Goal: Task Accomplishment & Management: Use online tool/utility

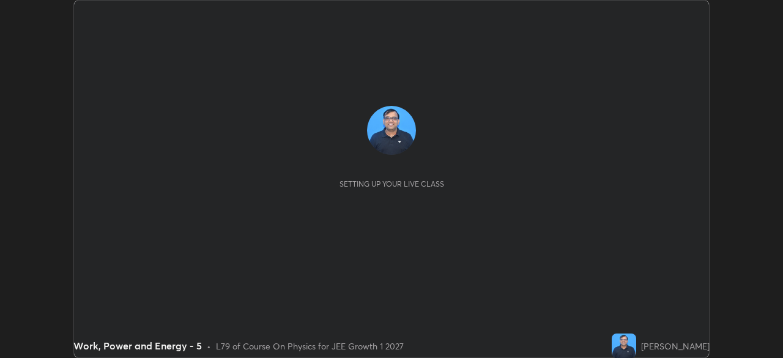
scroll to position [358, 782]
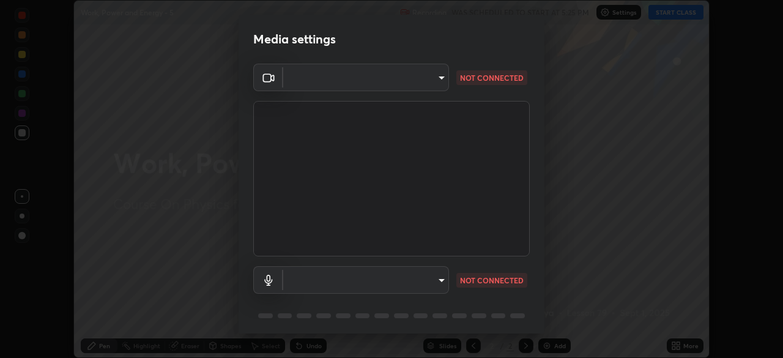
type input "6c2cbd707de14d6f22ad6aa38dcece7be3c4addb00b53b9d4bb55d2e14cdbb5a"
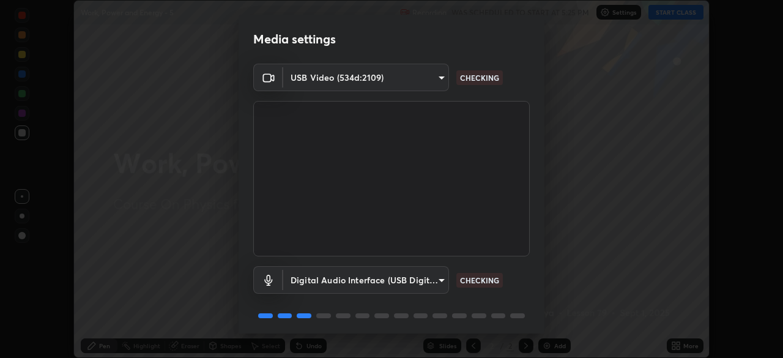
click at [433, 287] on body "Erase all Work, Power and Energy - 5 Recording WAS SCHEDULED TO START AT 5:25 P…" at bounding box center [391, 179] width 783 height 358
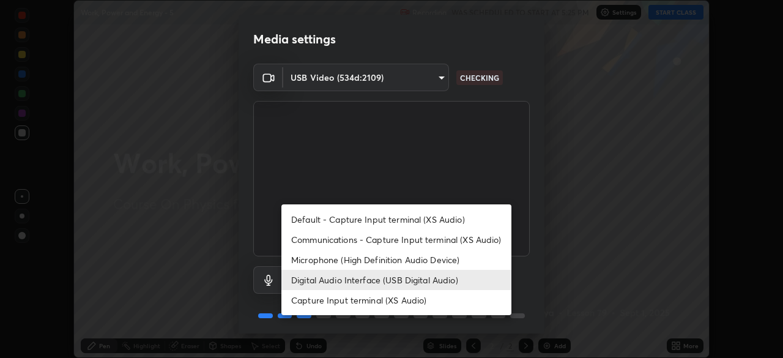
click at [420, 263] on li "Microphone (High Definition Audio Device)" at bounding box center [396, 260] width 230 height 20
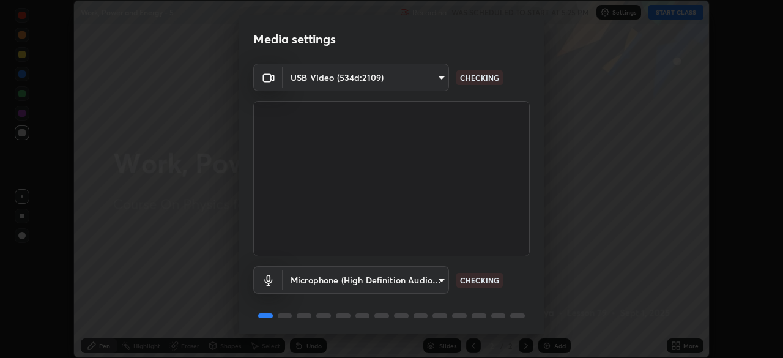
click at [431, 280] on li "Digital Audio Interface (USB Digital Audio)" at bounding box center [367, 280] width 172 height 12
type input "92fc6c620aea32985c7664e917a3091a5e5ef340cbe99d852034d1b957b67b9c"
click at [435, 280] on body "Erase all Work, Power and Energy - 5 Recording WAS SCHEDULED TO START AT 5:25 P…" at bounding box center [391, 179] width 783 height 358
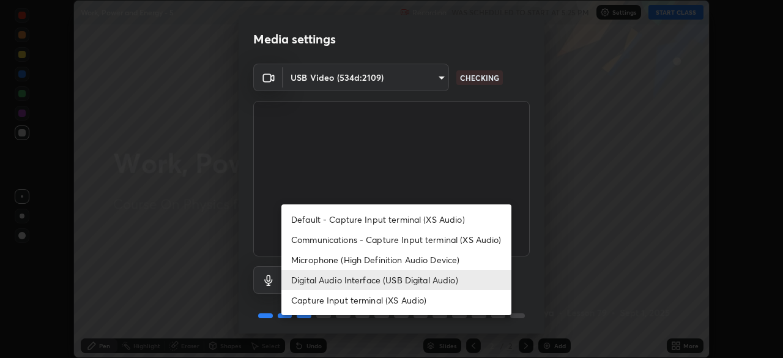
click at [431, 283] on li "Digital Audio Interface (USB Digital Audio)" at bounding box center [396, 280] width 230 height 20
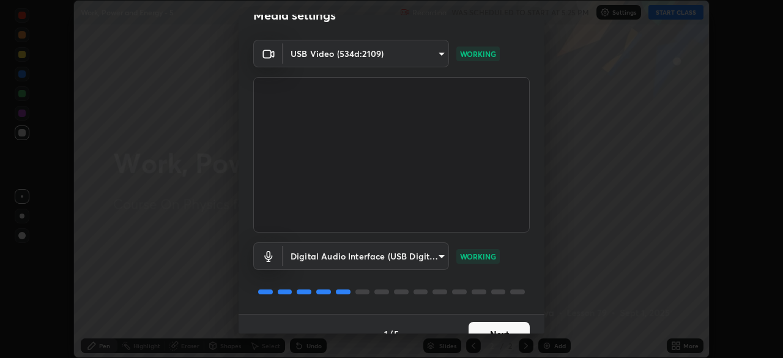
scroll to position [43, 0]
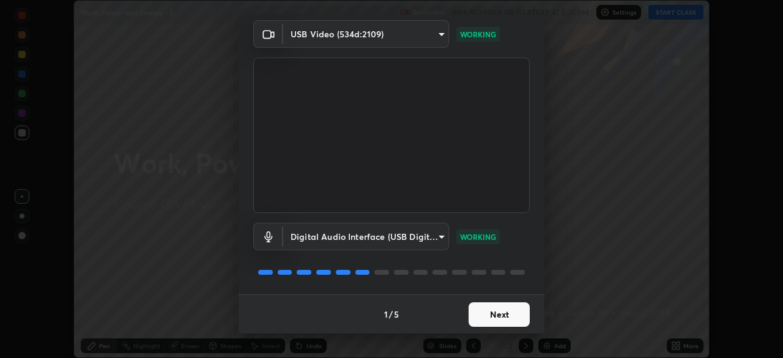
click at [502, 313] on button "Next" at bounding box center [499, 314] width 61 height 24
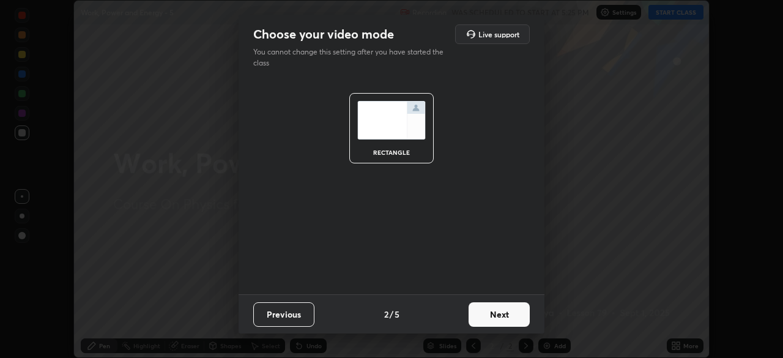
click at [503, 314] on button "Next" at bounding box center [499, 314] width 61 height 24
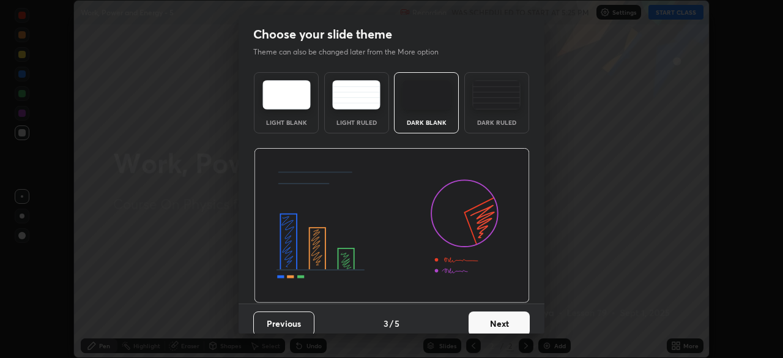
click at [505, 313] on button "Next" at bounding box center [499, 323] width 61 height 24
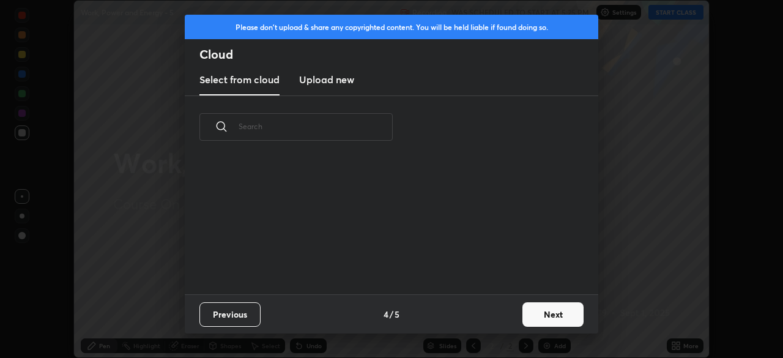
click at [509, 315] on div "Previous 4 / 5 Next" at bounding box center [391, 313] width 413 height 39
click at [525, 313] on button "Next" at bounding box center [552, 314] width 61 height 24
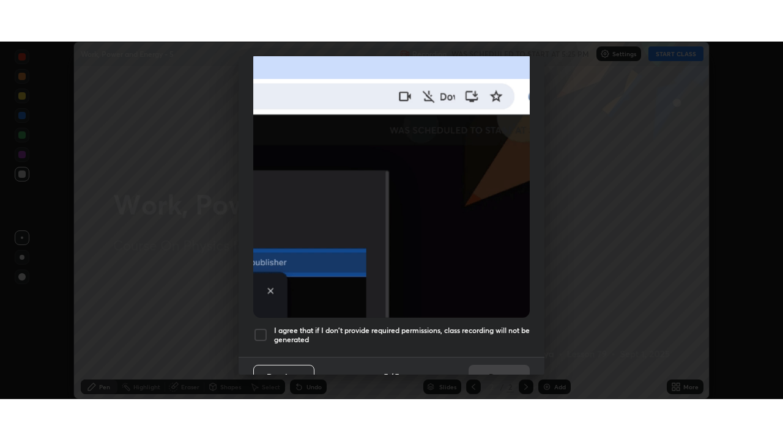
scroll to position [293, 0]
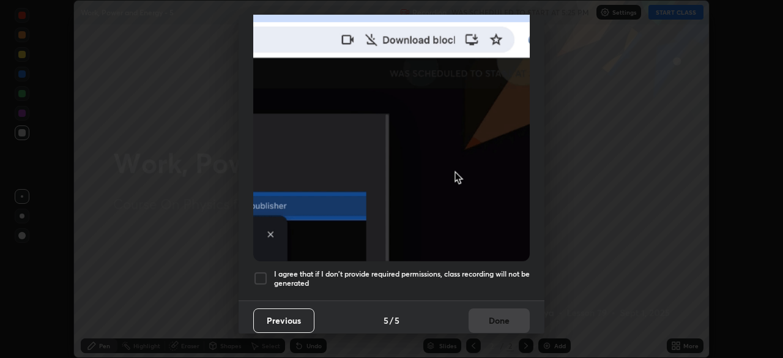
click at [424, 269] on h5 "I agree that if I don't provide required permissions, class recording will not …" at bounding box center [402, 278] width 256 height 19
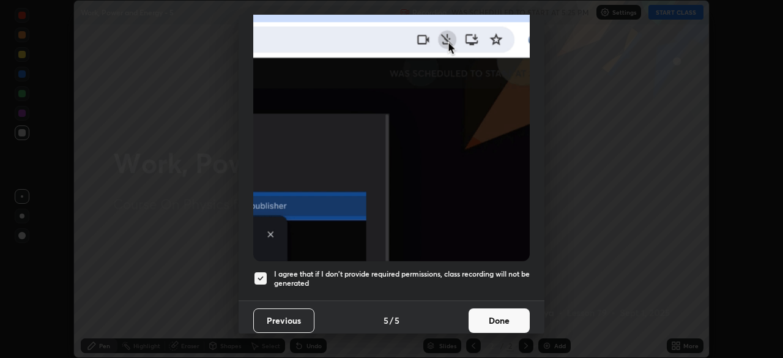
click at [506, 316] on button "Done" at bounding box center [499, 320] width 61 height 24
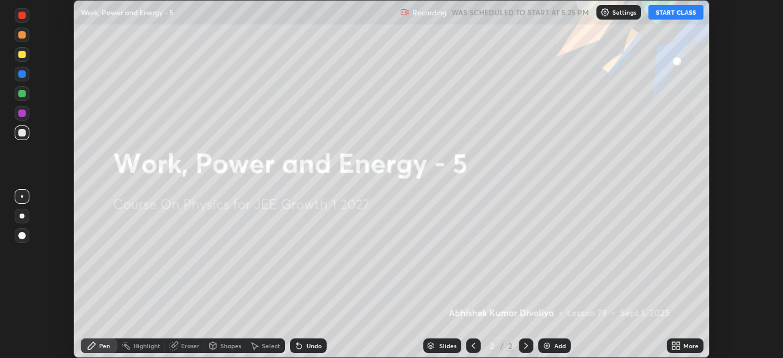
click at [683, 10] on button "START CLASS" at bounding box center [675, 12] width 55 height 15
click at [680, 345] on icon at bounding box center [676, 346] width 10 height 10
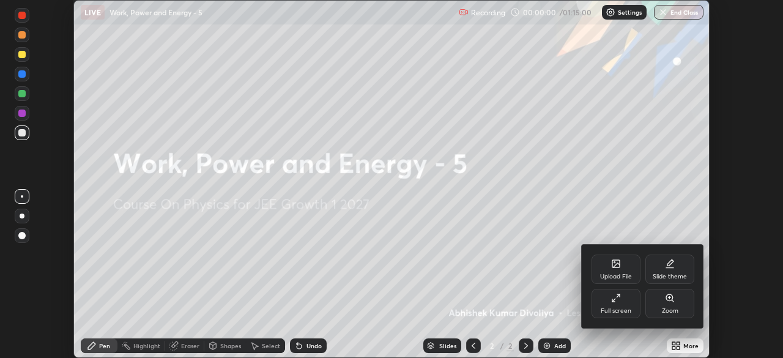
click at [618, 308] on div "Full screen" at bounding box center [616, 311] width 31 height 6
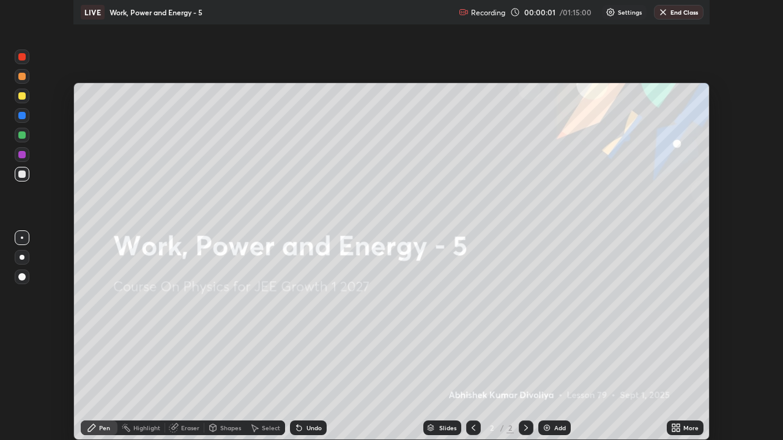
scroll to position [440, 783]
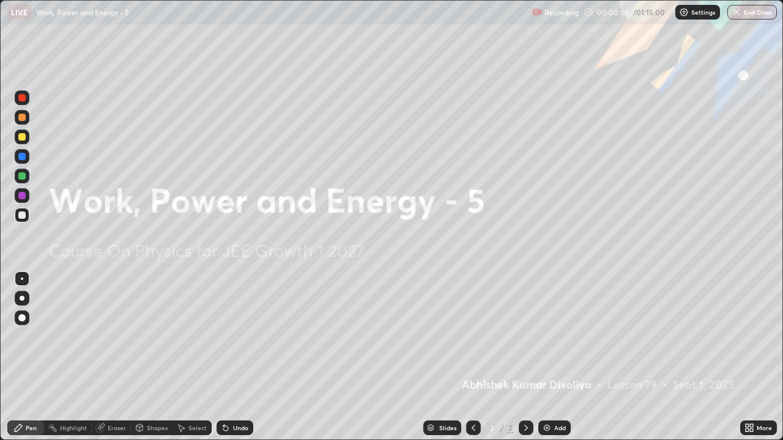
click at [25, 316] on div at bounding box center [22, 318] width 15 height 15
click at [23, 141] on div at bounding box center [22, 137] width 15 height 15
click at [544, 357] on img at bounding box center [547, 428] width 10 height 10
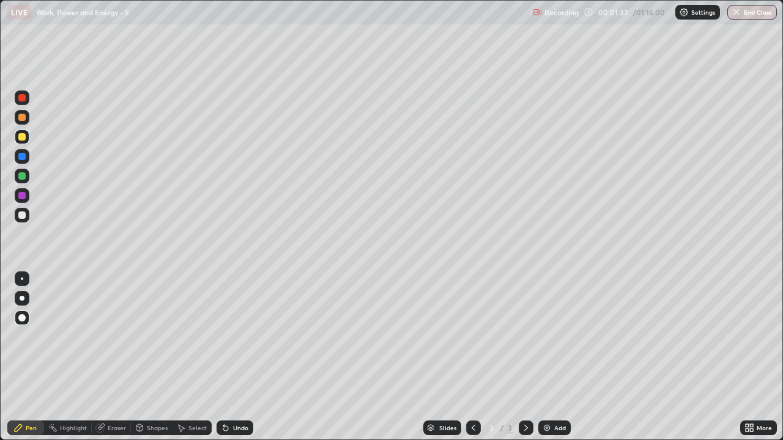
click at [21, 220] on div at bounding box center [22, 215] width 15 height 15
click at [23, 177] on div at bounding box center [21, 175] width 7 height 7
click at [153, 357] on div "Shapes" at bounding box center [157, 428] width 21 height 6
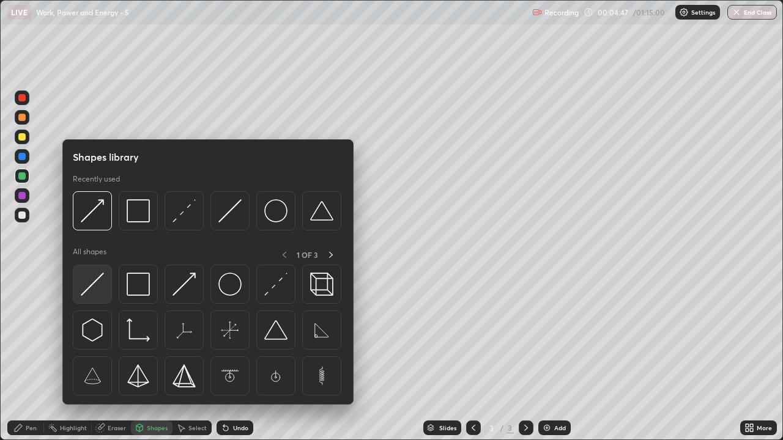
click at [99, 290] on img at bounding box center [92, 284] width 23 height 23
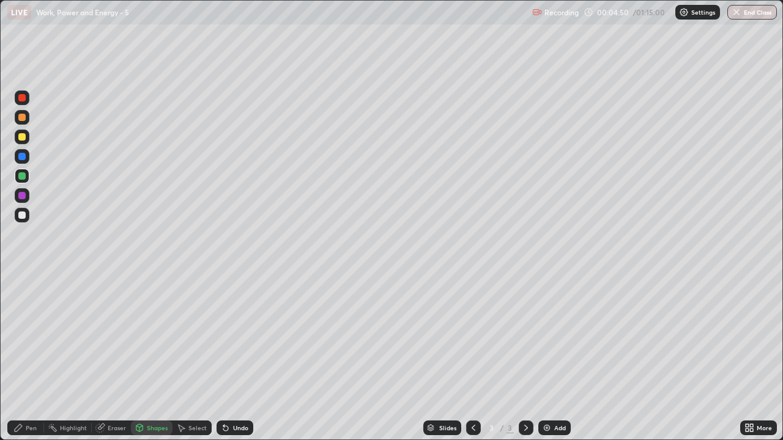
click at [34, 357] on div "Pen" at bounding box center [31, 428] width 11 height 6
click at [160, 357] on div "Shapes" at bounding box center [152, 428] width 42 height 15
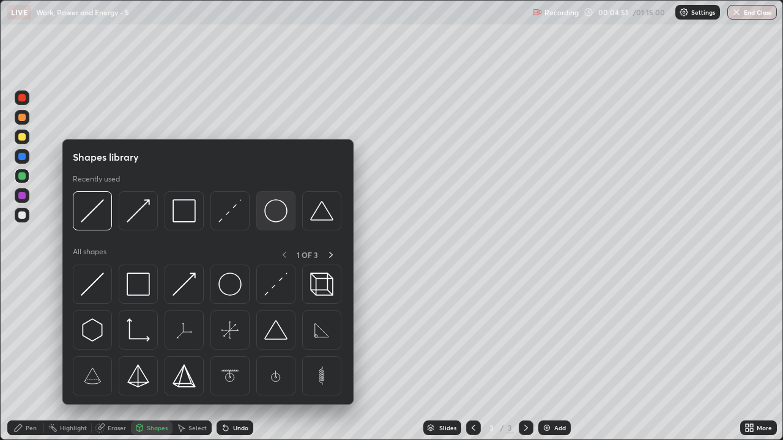
click at [276, 214] on img at bounding box center [275, 210] width 23 height 23
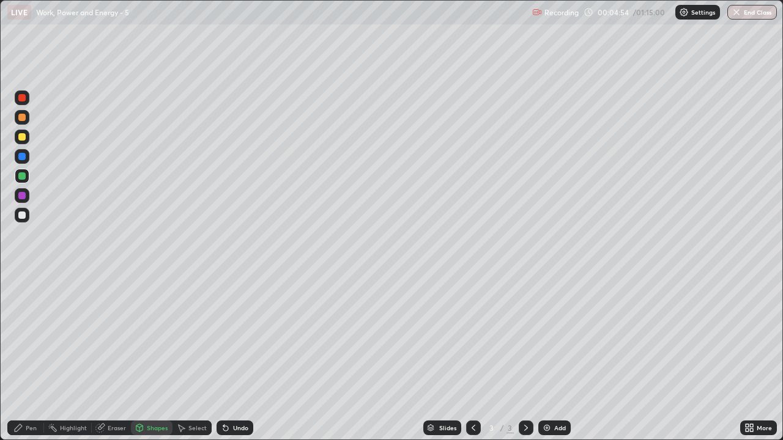
click at [22, 216] on div at bounding box center [21, 215] width 7 height 7
click at [35, 357] on div "Pen" at bounding box center [31, 428] width 11 height 6
click at [152, 357] on div "Shapes" at bounding box center [157, 428] width 21 height 6
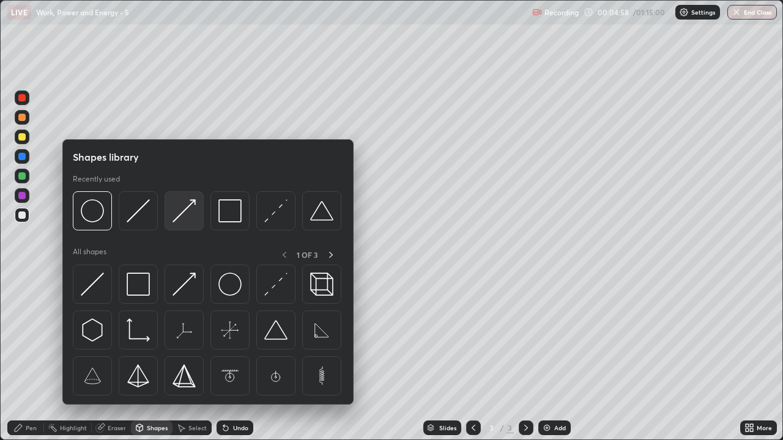
click at [184, 218] on img at bounding box center [183, 210] width 23 height 23
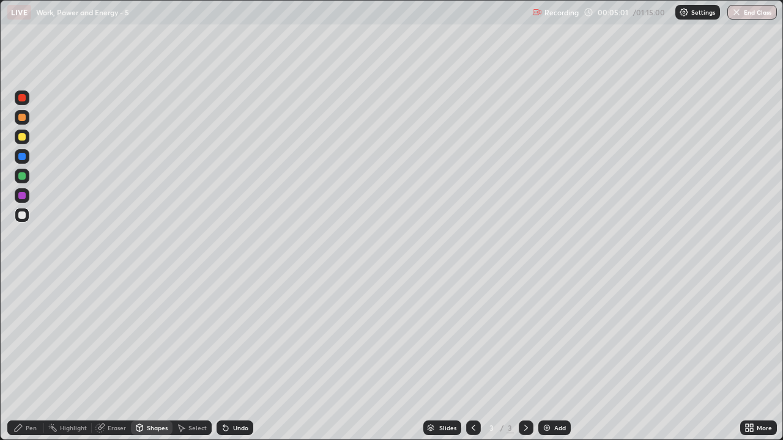
click at [20, 120] on div at bounding box center [21, 117] width 7 height 7
click at [34, 357] on div "Pen" at bounding box center [25, 428] width 37 height 15
click at [153, 357] on div "Shapes" at bounding box center [157, 428] width 21 height 6
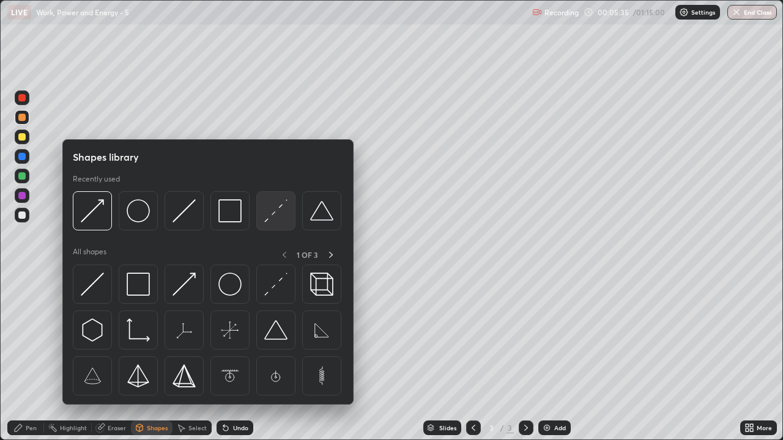
click at [277, 217] on img at bounding box center [275, 210] width 23 height 23
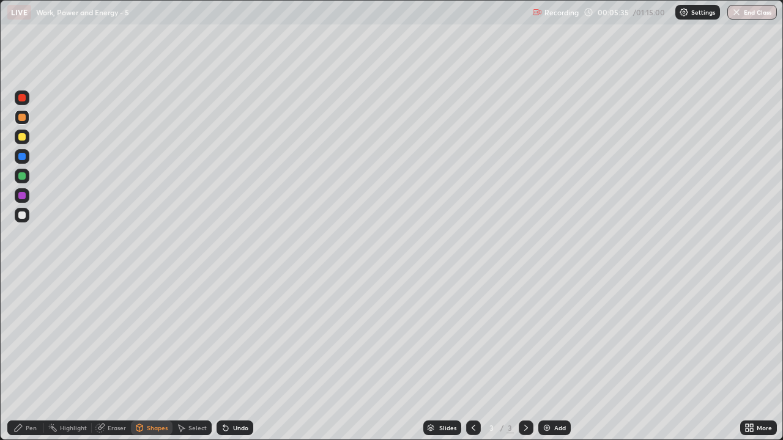
click at [18, 221] on div at bounding box center [22, 215] width 15 height 15
click at [23, 142] on div at bounding box center [22, 137] width 15 height 15
click at [30, 357] on div "Pen" at bounding box center [31, 428] width 11 height 6
click at [249, 357] on div "Undo" at bounding box center [235, 428] width 37 height 15
click at [238, 357] on div "Undo" at bounding box center [240, 428] width 15 height 6
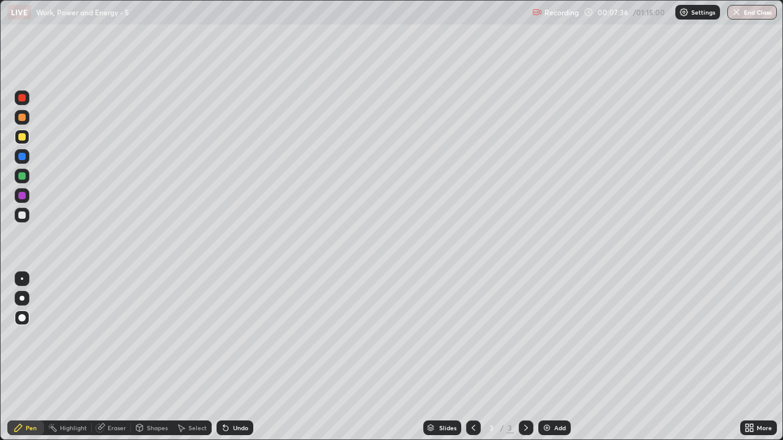
click at [244, 357] on div "Undo" at bounding box center [240, 428] width 15 height 6
click at [28, 217] on div at bounding box center [22, 215] width 15 height 15
click at [546, 357] on img at bounding box center [547, 428] width 10 height 10
click at [154, 357] on div "Shapes" at bounding box center [157, 428] width 21 height 6
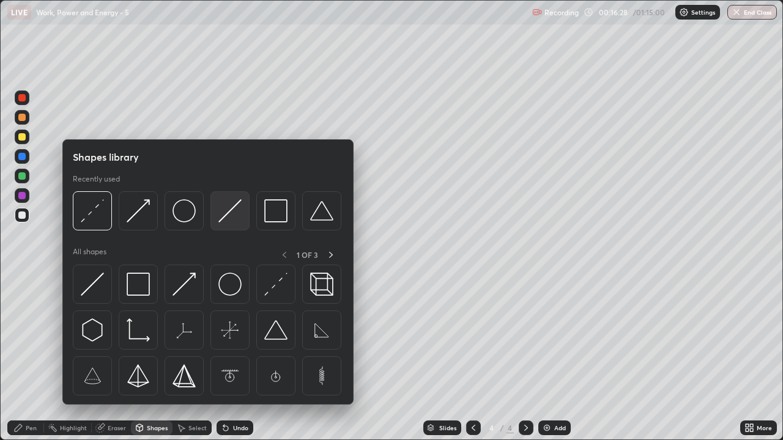
click at [231, 221] on img at bounding box center [229, 210] width 23 height 23
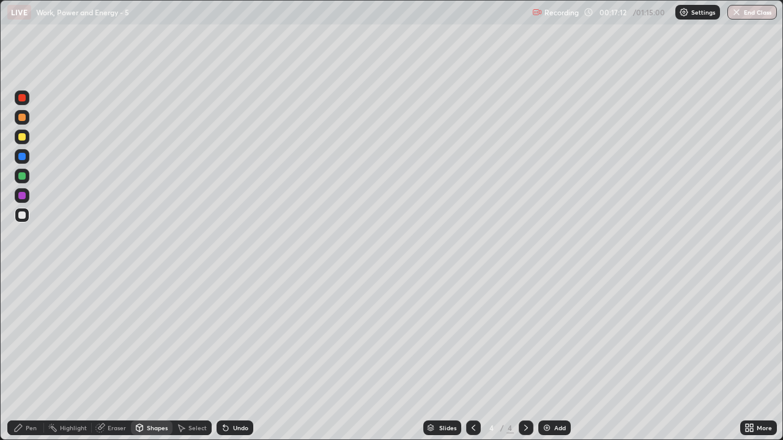
click at [152, 357] on div "Shapes" at bounding box center [157, 428] width 21 height 6
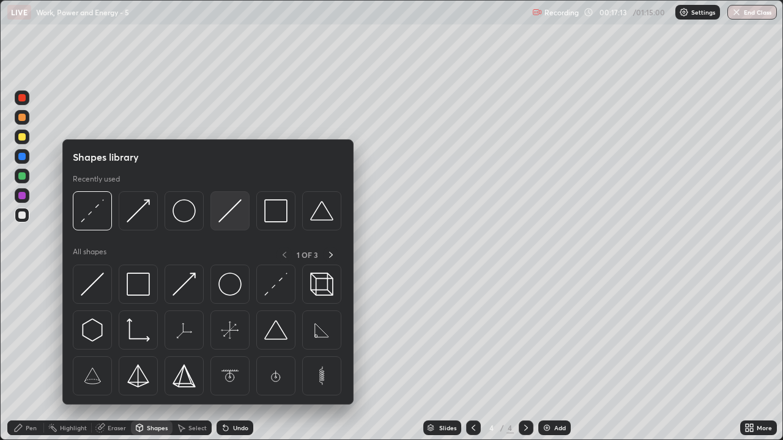
click at [237, 215] on img at bounding box center [229, 210] width 23 height 23
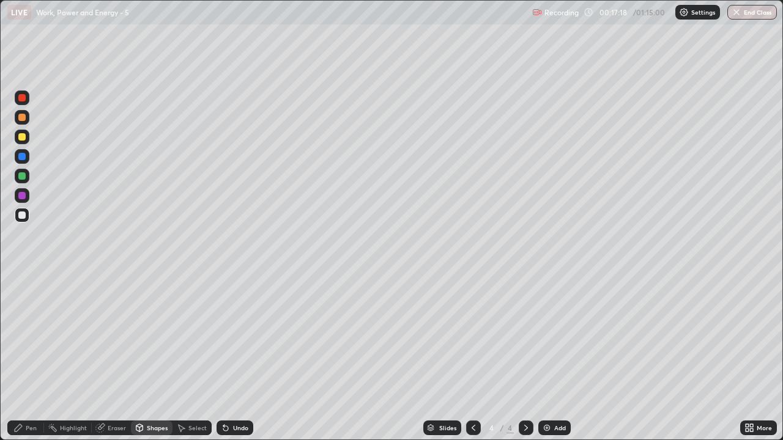
click at [23, 179] on div at bounding box center [21, 175] width 7 height 7
click at [31, 357] on div "Pen" at bounding box center [31, 428] width 11 height 6
click at [22, 120] on div at bounding box center [21, 117] width 7 height 7
click at [472, 357] on icon at bounding box center [474, 428] width 10 height 10
click at [525, 357] on icon at bounding box center [526, 428] width 10 height 10
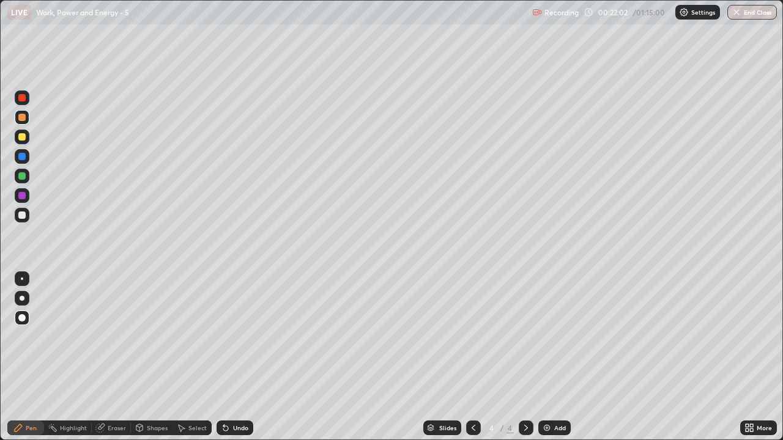
click at [546, 357] on img at bounding box center [547, 428] width 10 height 10
click at [24, 139] on div at bounding box center [21, 136] width 7 height 7
click at [472, 357] on icon at bounding box center [474, 428] width 4 height 6
click at [23, 179] on div at bounding box center [21, 175] width 7 height 7
click at [525, 357] on div at bounding box center [526, 428] width 15 height 15
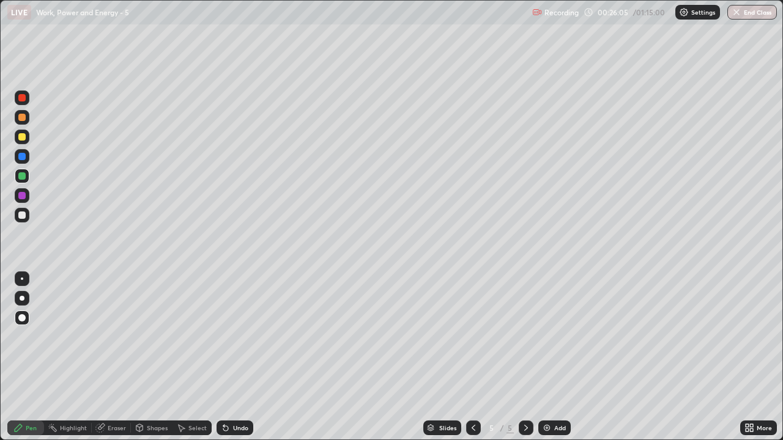
click at [21, 216] on div at bounding box center [21, 215] width 7 height 7
click at [20, 120] on div at bounding box center [21, 117] width 7 height 7
click at [23, 217] on div at bounding box center [21, 215] width 7 height 7
click at [23, 179] on div at bounding box center [21, 175] width 7 height 7
click at [20, 138] on div at bounding box center [21, 136] width 7 height 7
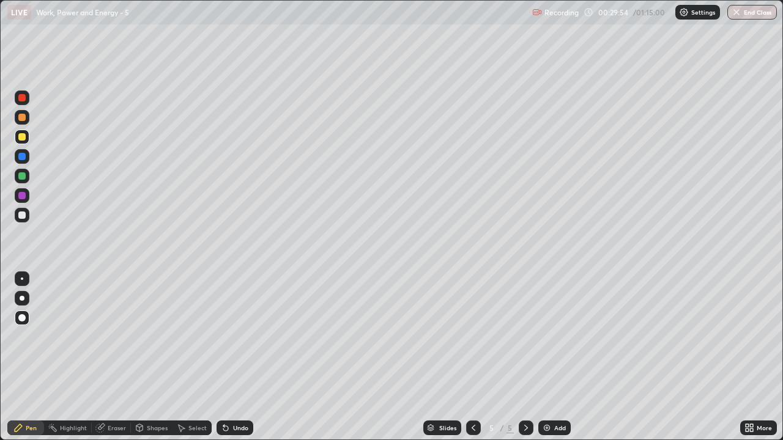
click at [235, 357] on div "Undo" at bounding box center [240, 428] width 15 height 6
click at [237, 357] on div "Undo" at bounding box center [240, 428] width 15 height 6
click at [240, 357] on div "Undo" at bounding box center [240, 428] width 15 height 6
click at [20, 220] on div at bounding box center [22, 215] width 15 height 15
click at [22, 139] on div at bounding box center [21, 136] width 7 height 7
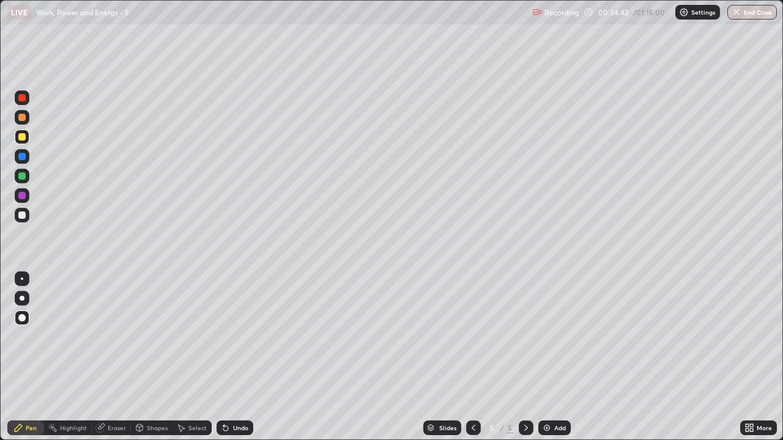
click at [23, 181] on div at bounding box center [22, 176] width 15 height 15
click at [546, 357] on img at bounding box center [547, 428] width 10 height 10
click at [23, 135] on div at bounding box center [21, 136] width 7 height 7
click at [24, 120] on div at bounding box center [22, 117] width 15 height 15
click at [23, 180] on div at bounding box center [22, 176] width 15 height 15
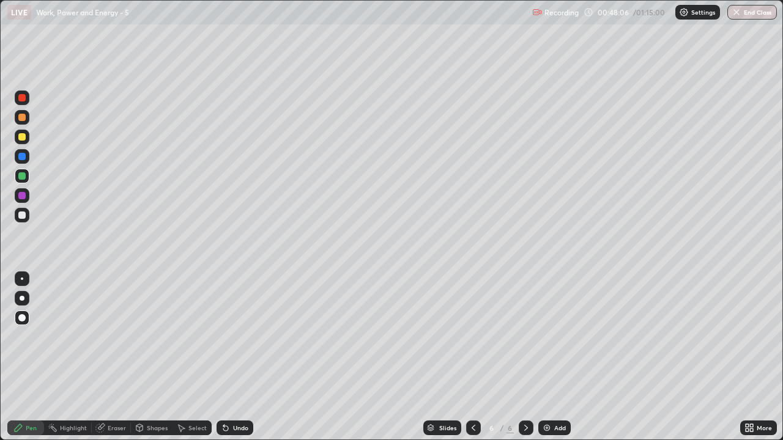
click at [26, 216] on div at bounding box center [22, 215] width 15 height 15
click at [22, 118] on div at bounding box center [21, 117] width 7 height 7
click at [549, 357] on img at bounding box center [547, 428] width 10 height 10
click at [21, 137] on div at bounding box center [21, 136] width 7 height 7
click at [23, 179] on div at bounding box center [21, 175] width 7 height 7
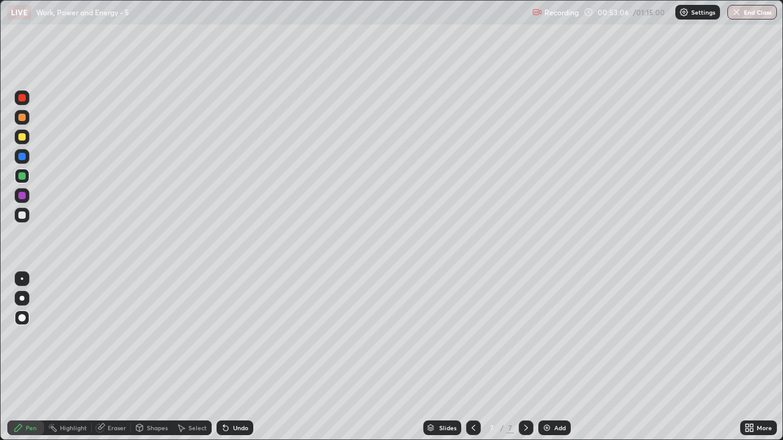
click at [22, 216] on div at bounding box center [21, 215] width 7 height 7
click at [472, 357] on icon at bounding box center [474, 428] width 10 height 10
click at [524, 357] on icon at bounding box center [526, 428] width 4 height 6
click at [23, 140] on div at bounding box center [21, 136] width 7 height 7
click at [23, 217] on div at bounding box center [21, 215] width 7 height 7
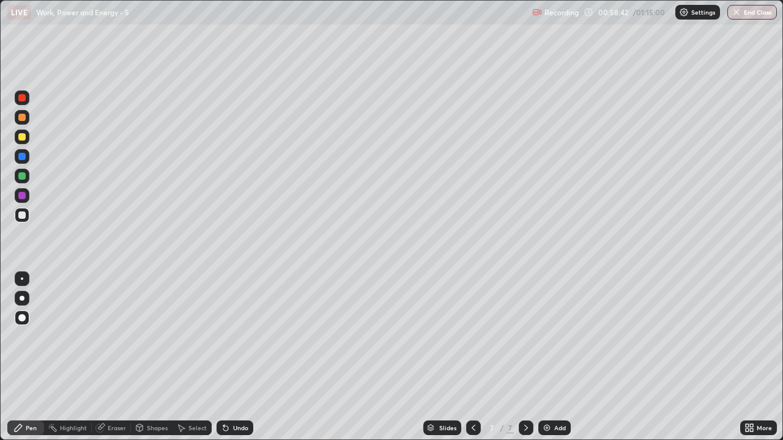
click at [22, 138] on div at bounding box center [21, 136] width 7 height 7
click at [21, 175] on div at bounding box center [21, 175] width 7 height 7
click at [21, 213] on div at bounding box center [21, 215] width 7 height 7
click at [472, 357] on icon at bounding box center [474, 428] width 10 height 10
click at [240, 357] on div "Undo" at bounding box center [240, 428] width 15 height 6
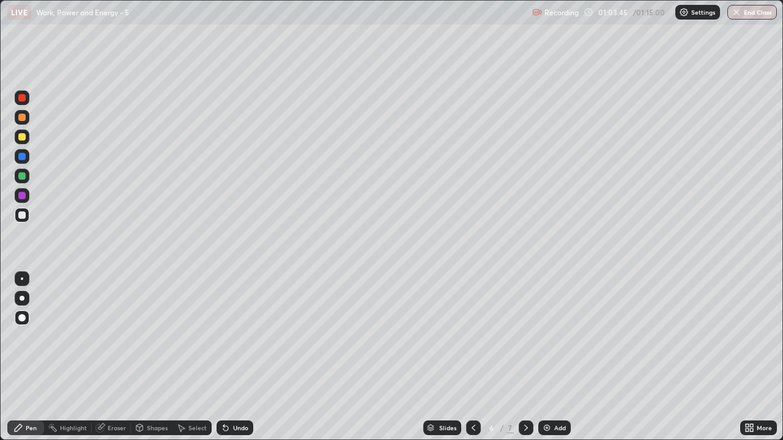
click at [237, 357] on div "Undo" at bounding box center [240, 428] width 15 height 6
click at [238, 357] on div "Undo" at bounding box center [235, 428] width 37 height 15
click at [529, 357] on icon at bounding box center [526, 428] width 10 height 10
click at [548, 357] on img at bounding box center [547, 428] width 10 height 10
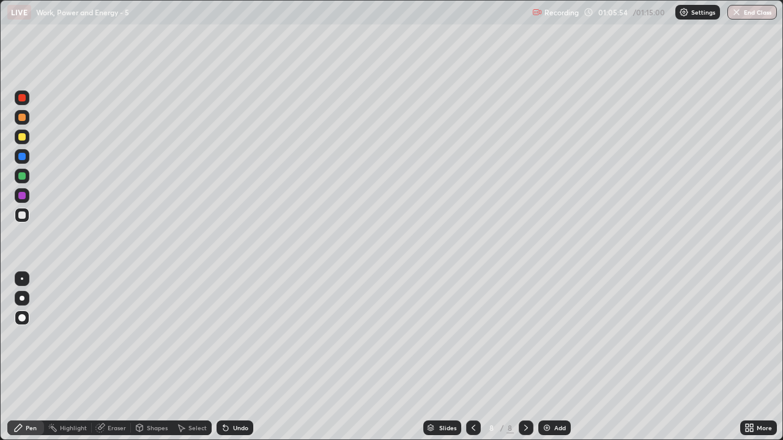
click at [23, 140] on div at bounding box center [21, 136] width 7 height 7
click at [24, 122] on div at bounding box center [22, 117] width 15 height 15
click at [27, 218] on div at bounding box center [22, 215] width 15 height 15
click at [245, 357] on div "Undo" at bounding box center [235, 428] width 37 height 15
click at [239, 357] on div "Undo" at bounding box center [240, 428] width 15 height 6
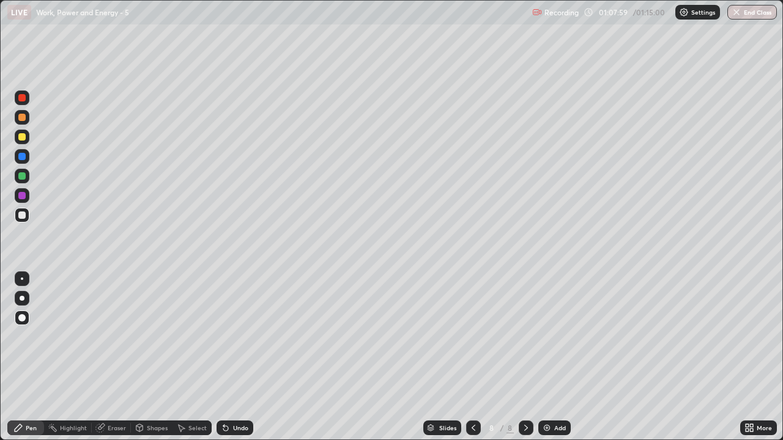
click at [238, 357] on div "Undo" at bounding box center [235, 428] width 37 height 15
click at [23, 118] on div at bounding box center [21, 117] width 7 height 7
click at [757, 16] on button "End Class" at bounding box center [752, 12] width 48 height 15
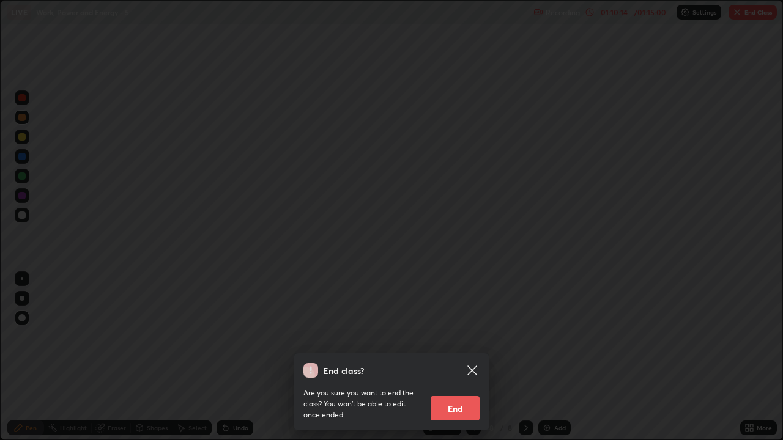
click at [453, 357] on button "End" at bounding box center [455, 408] width 49 height 24
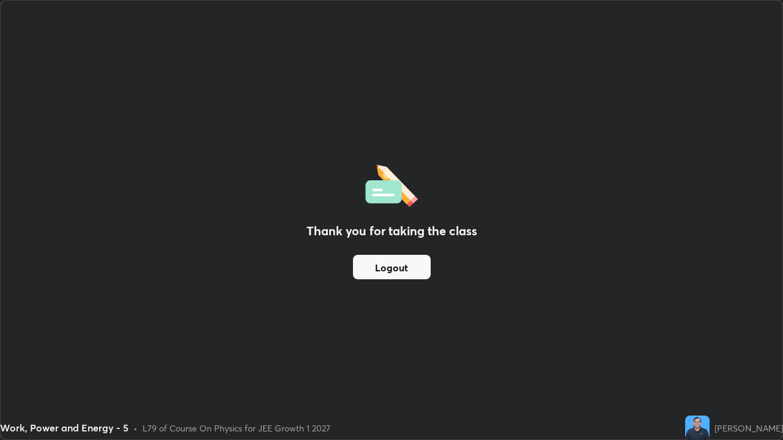
click at [398, 269] on button "Logout" at bounding box center [392, 267] width 78 height 24
